Goal: Task Accomplishment & Management: Manage account settings

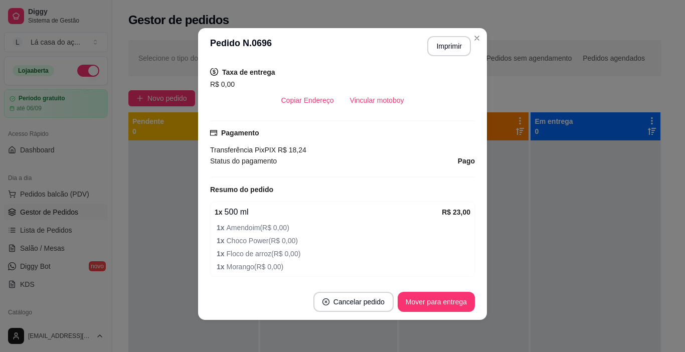
scroll to position [135, 0]
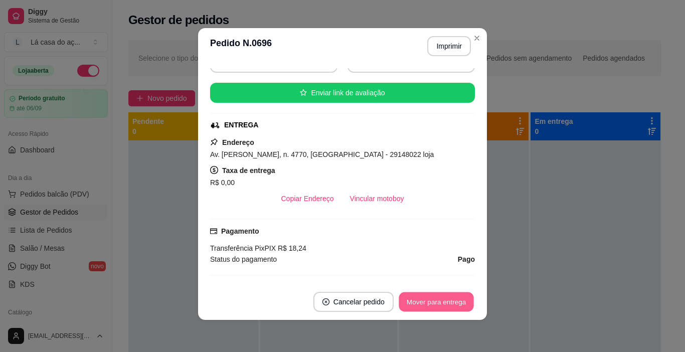
click at [446, 304] on button "Mover para entrega" at bounding box center [436, 303] width 75 height 20
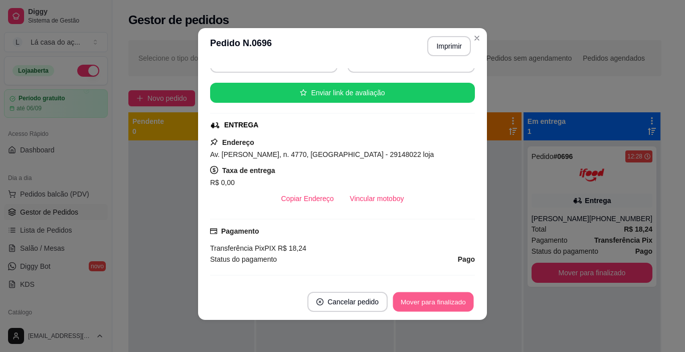
click at [446, 304] on button "Mover para finalizado" at bounding box center [433, 303] width 81 height 20
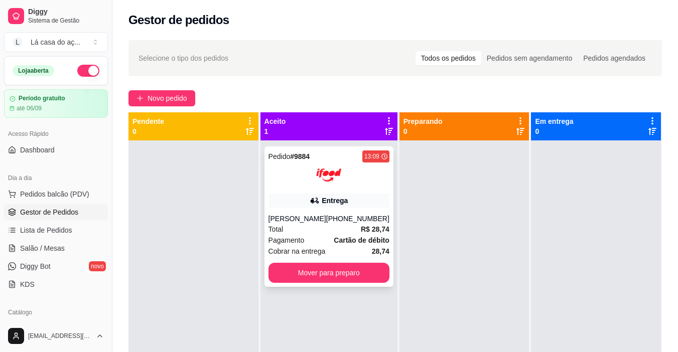
click at [322, 218] on div "[PERSON_NAME]" at bounding box center [297, 219] width 58 height 10
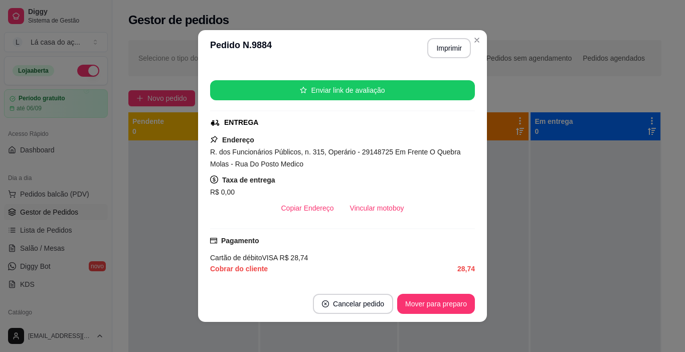
scroll to position [151, 0]
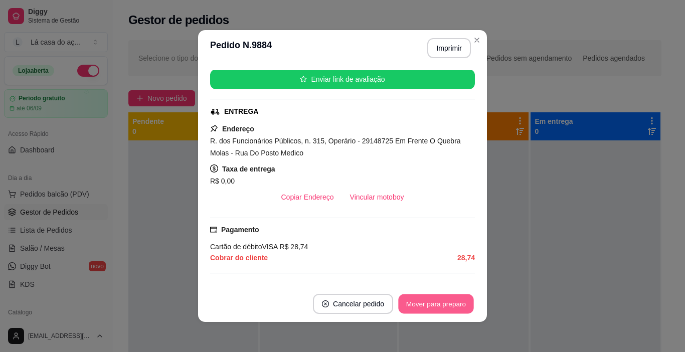
click at [421, 304] on button "Mover para preparo" at bounding box center [435, 305] width 75 height 20
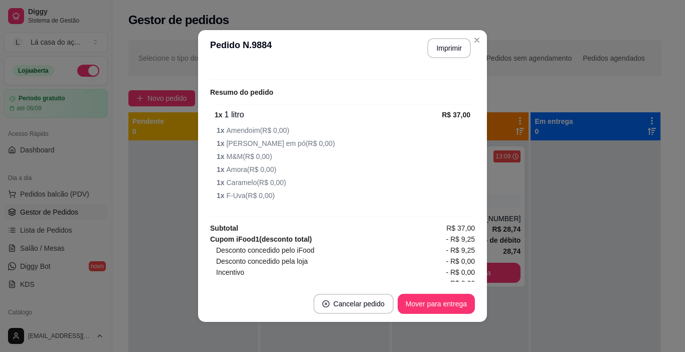
scroll to position [351, 0]
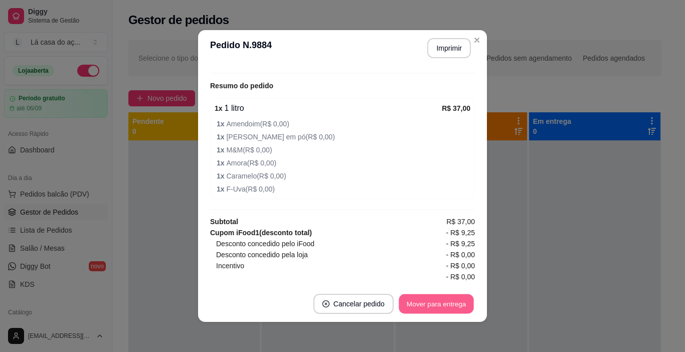
click at [421, 304] on button "Mover para entrega" at bounding box center [436, 305] width 75 height 20
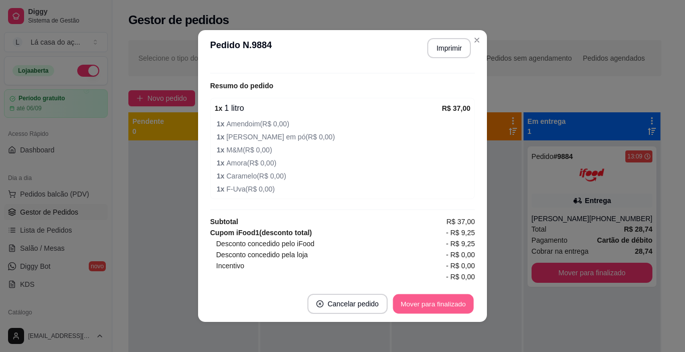
click at [422, 304] on button "Mover para finalizado" at bounding box center [433, 305] width 81 height 20
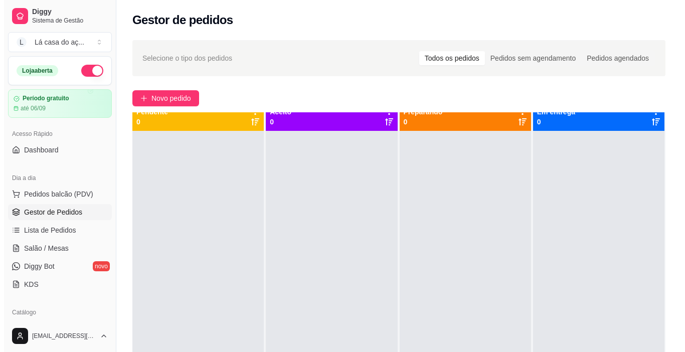
scroll to position [0, 0]
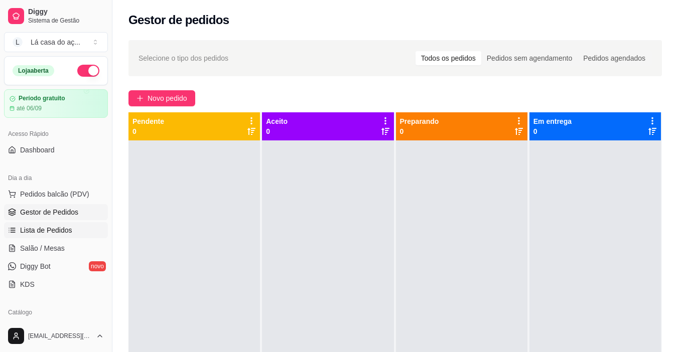
click at [40, 232] on span "Lista de Pedidos" at bounding box center [46, 230] width 52 height 10
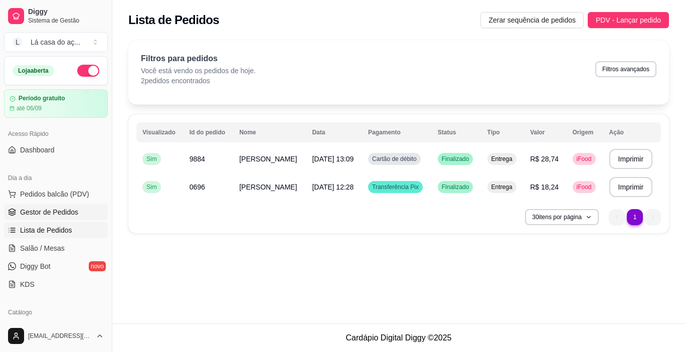
click at [39, 216] on span "Gestor de Pedidos" at bounding box center [49, 212] width 58 height 10
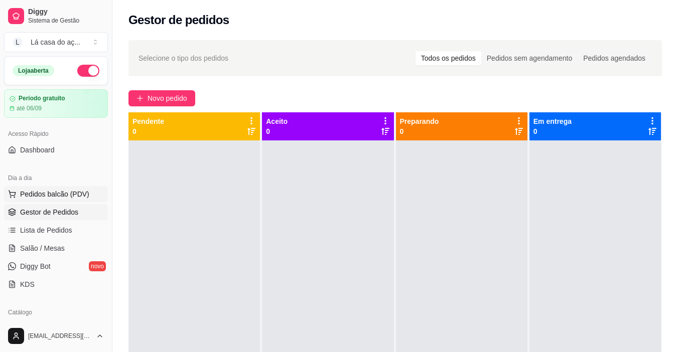
drag, startPoint x: 38, startPoint y: 191, endPoint x: 38, endPoint y: 198, distance: 7.0
click at [38, 198] on span "Pedidos balcão (PDV)" at bounding box center [54, 194] width 69 height 10
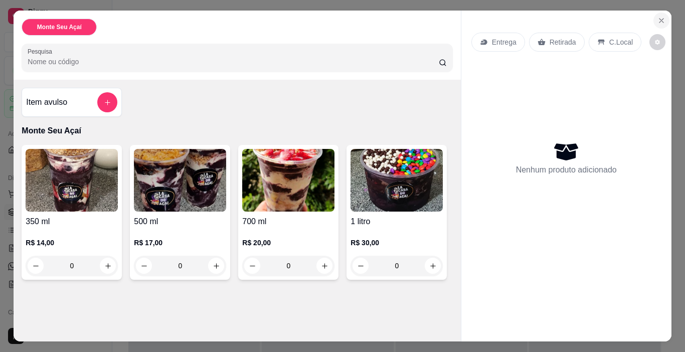
click at [658, 19] on icon "Close" at bounding box center [662, 21] width 8 height 8
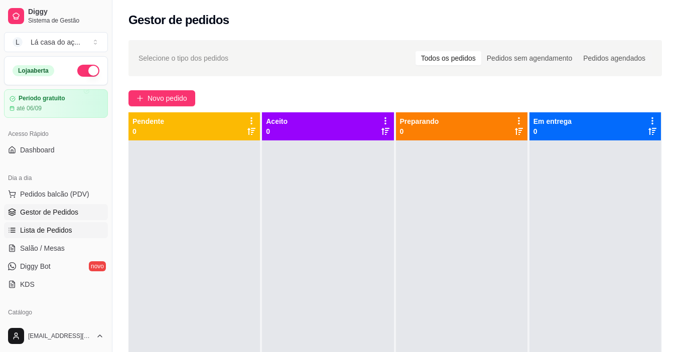
click at [45, 229] on span "Lista de Pedidos" at bounding box center [46, 230] width 52 height 10
